Goal: Navigation & Orientation: Find specific page/section

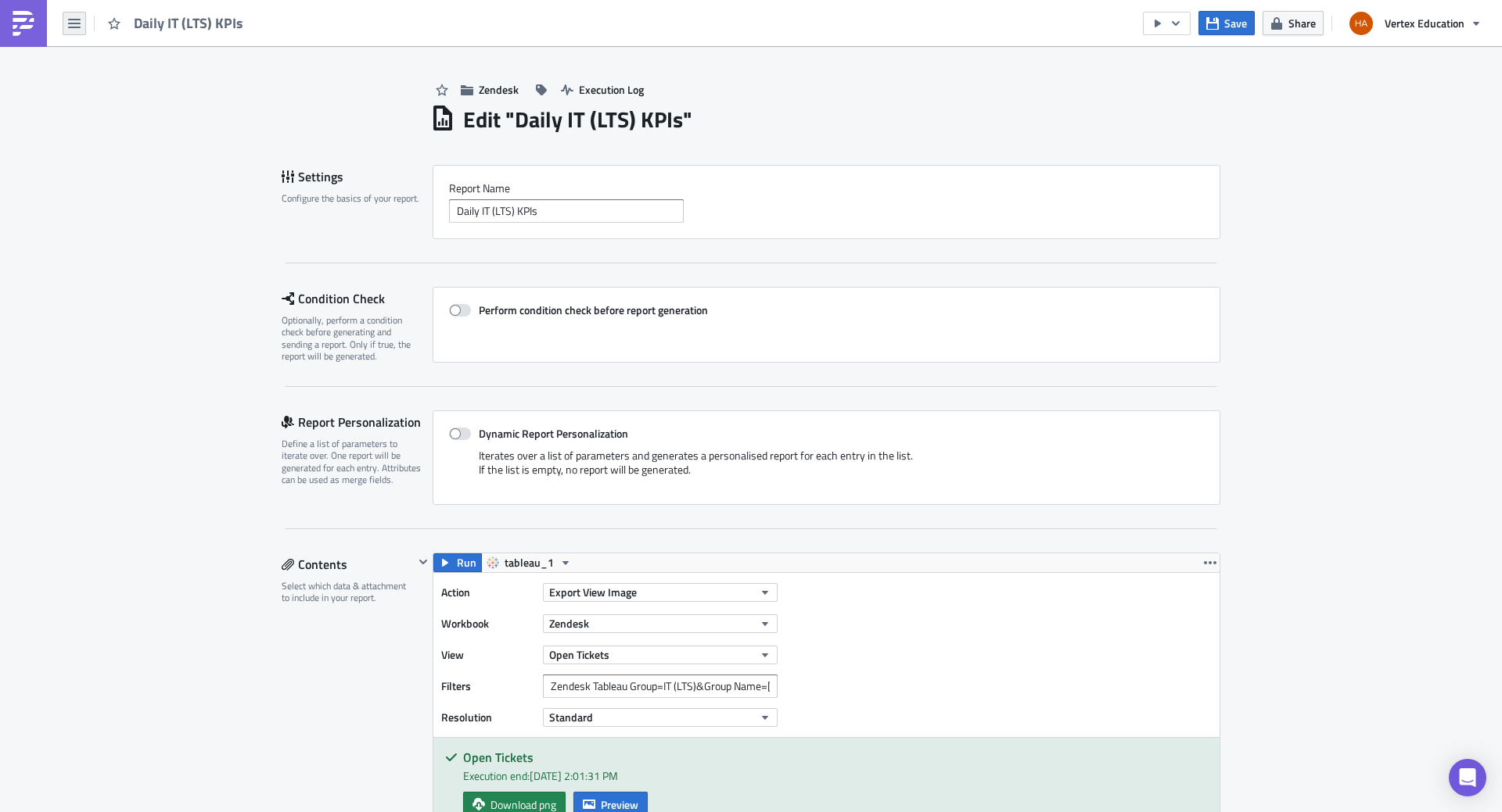
drag, startPoint x: 80, startPoint y: 21, endPoint x: 79, endPoint y: 31, distance: 10.0
click at [80, 22] on icon "button" at bounding box center [74, 23] width 13 height 13
click at [115, 111] on div "Explore" at bounding box center [142, 109] width 104 height 16
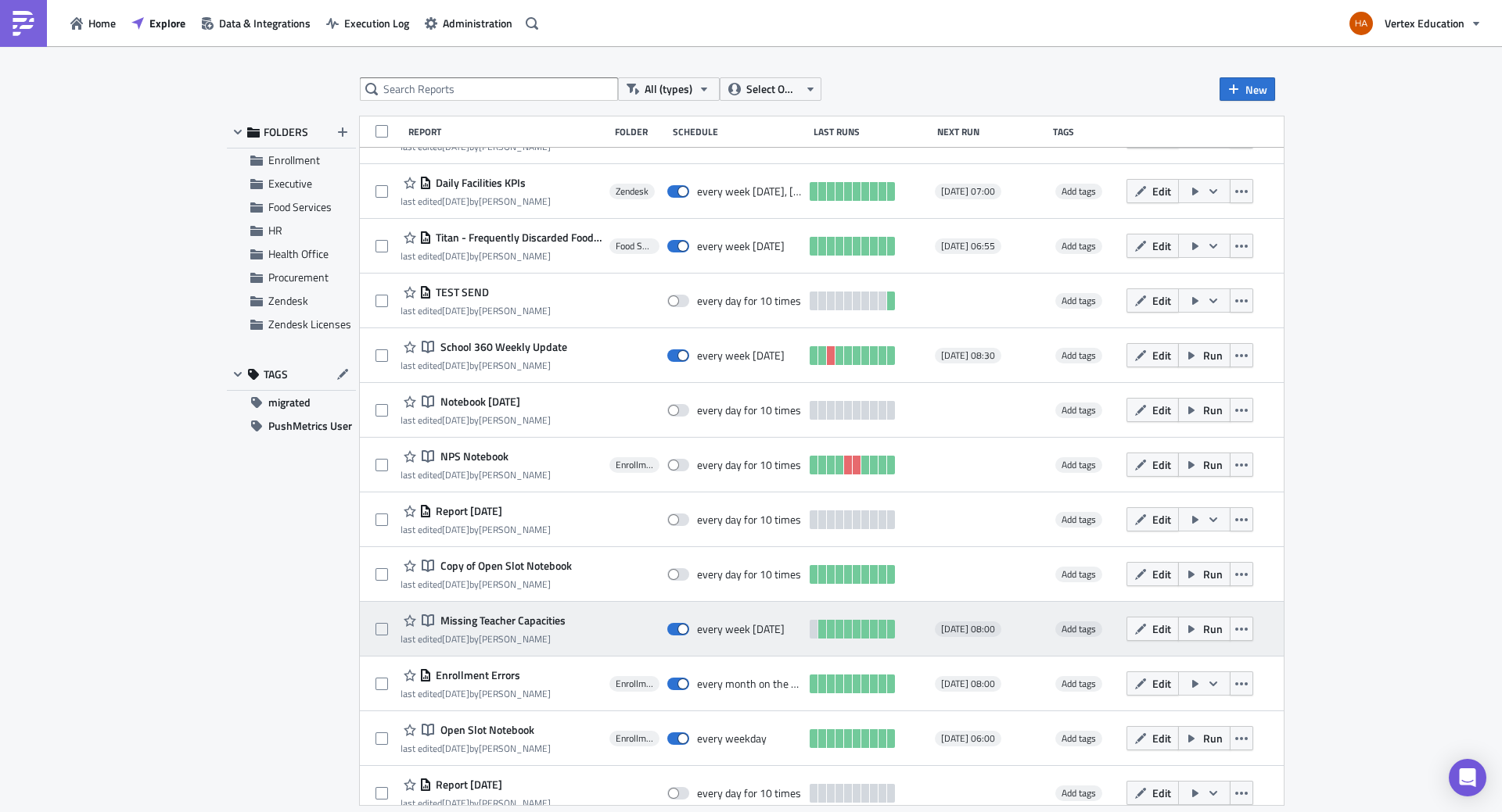
scroll to position [828, 0]
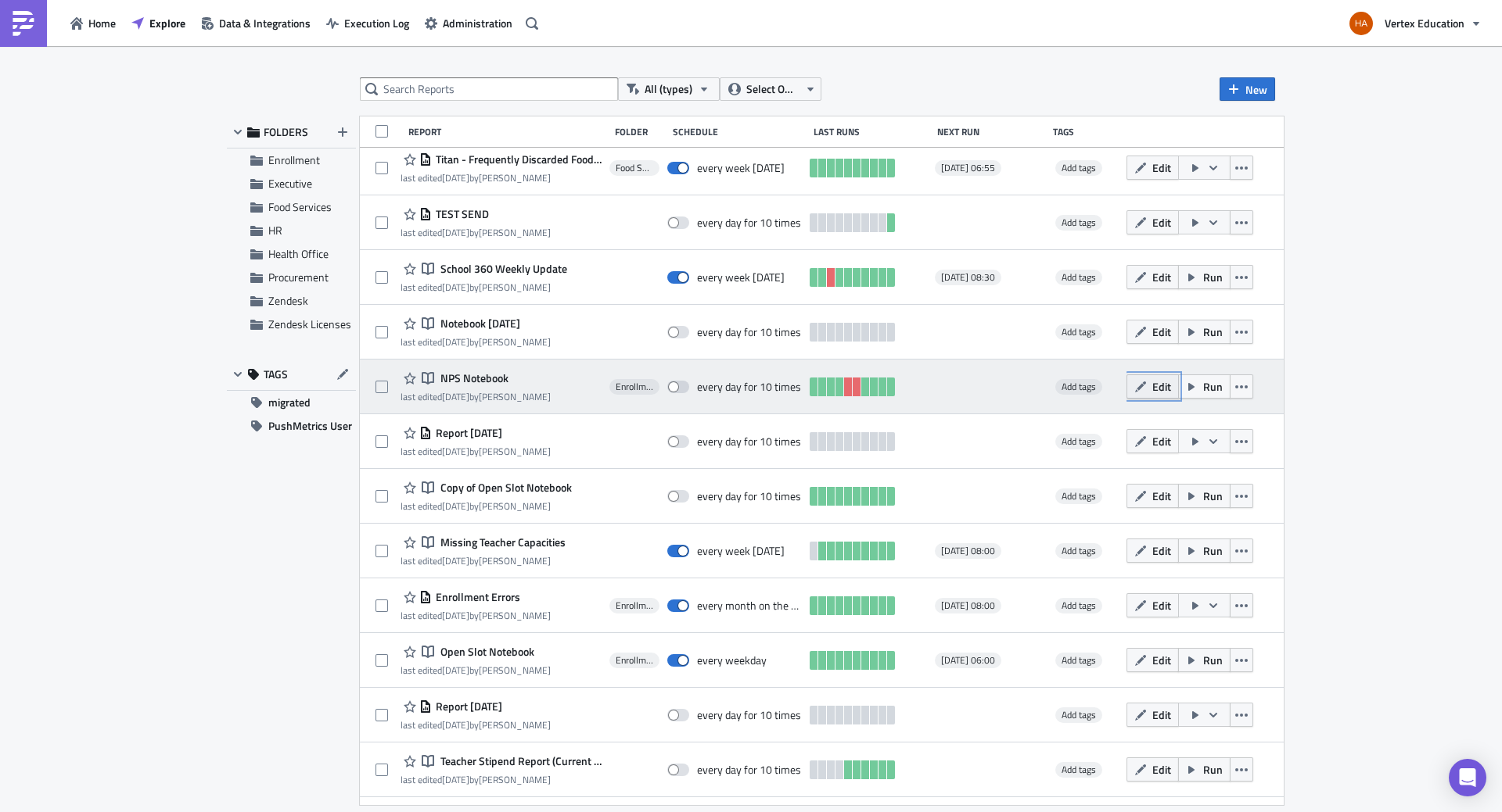
click at [1171, 389] on span "Edit" at bounding box center [1161, 386] width 18 height 17
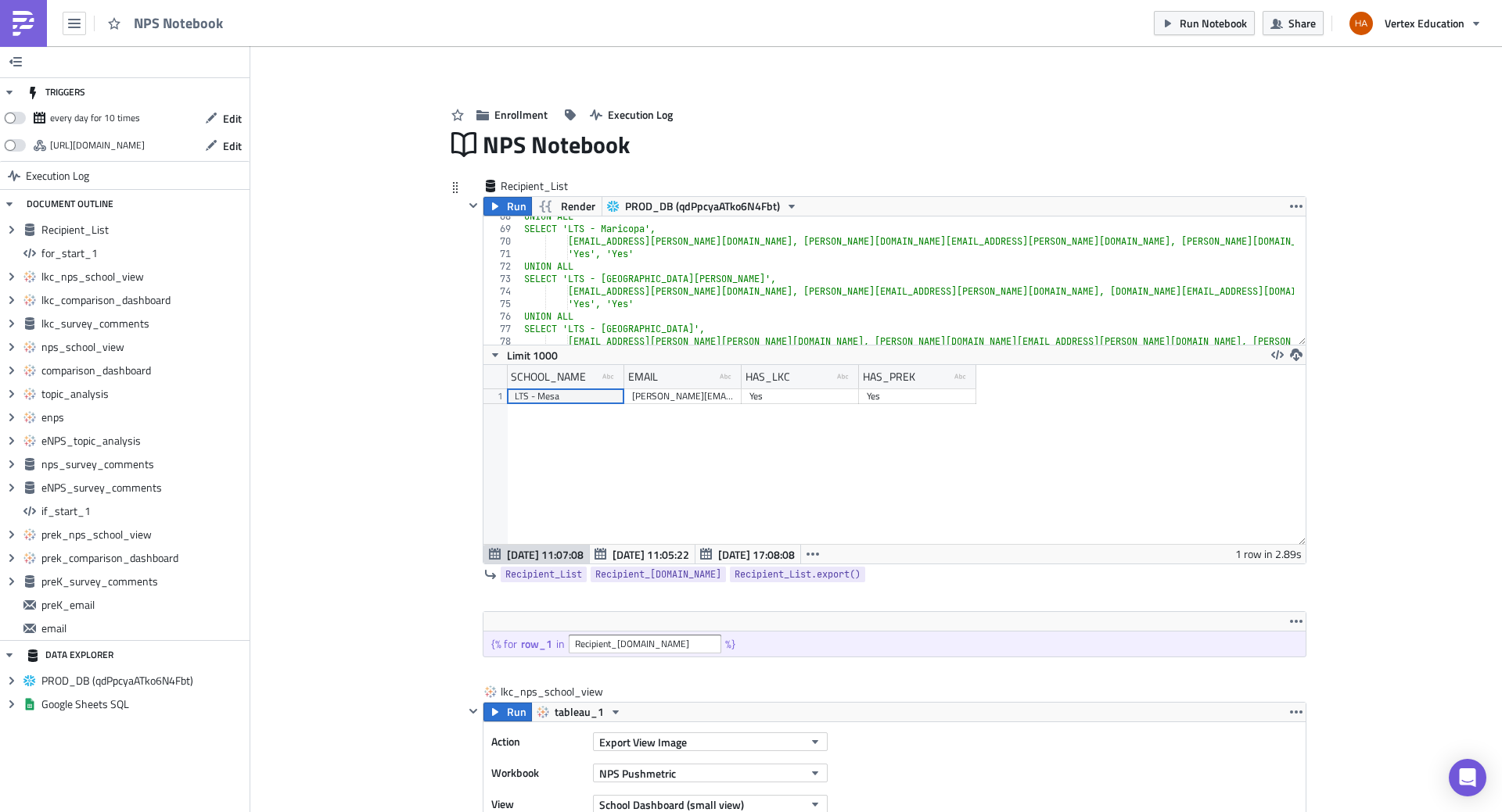
scroll to position [1126, 0]
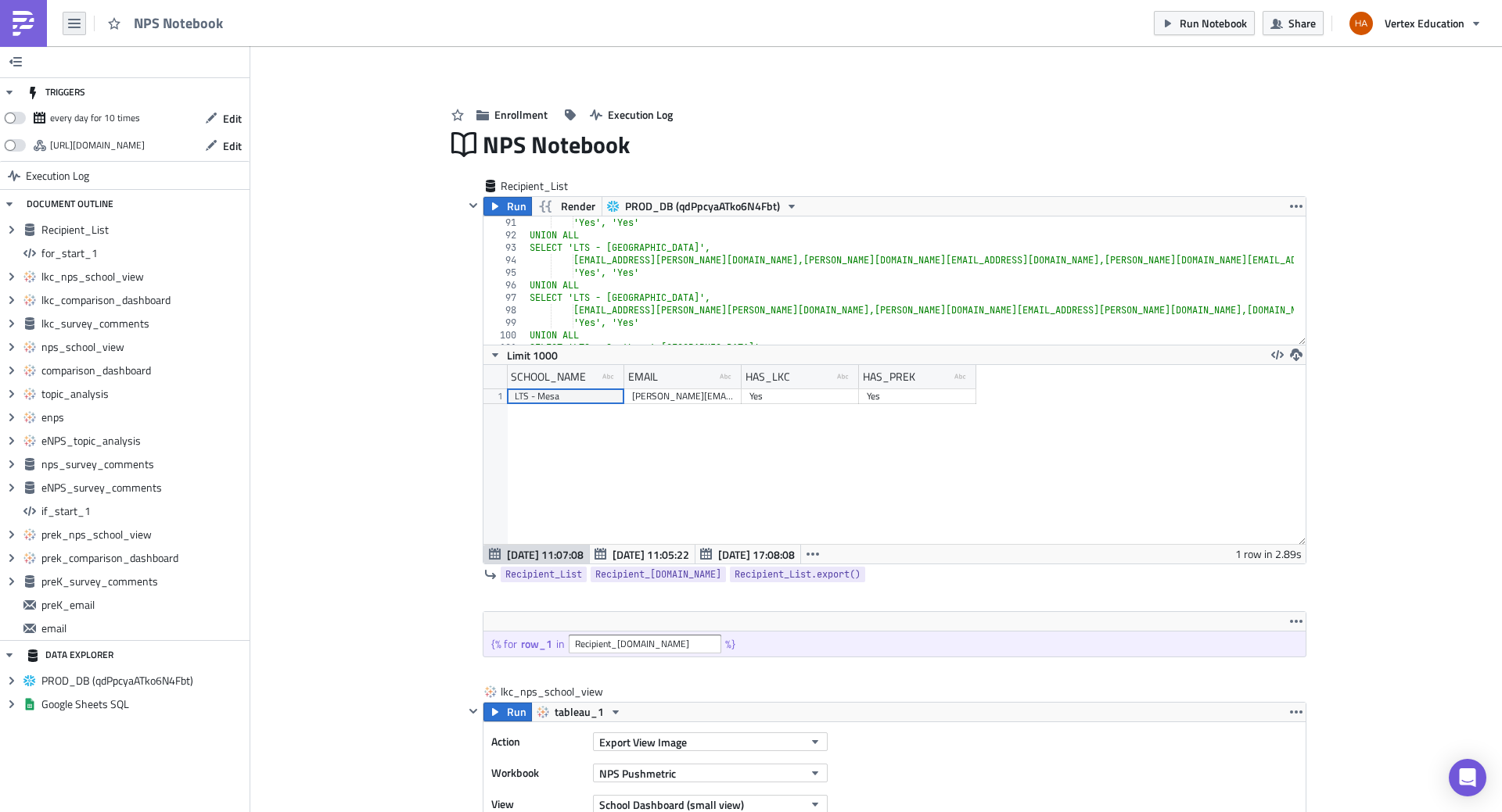
drag, startPoint x: 598, startPoint y: 728, endPoint x: 73, endPoint y: 23, distance: 879.0
click at [73, 23] on icon "button" at bounding box center [74, 23] width 13 height 13
click at [118, 89] on div "Home" at bounding box center [142, 86] width 104 height 16
